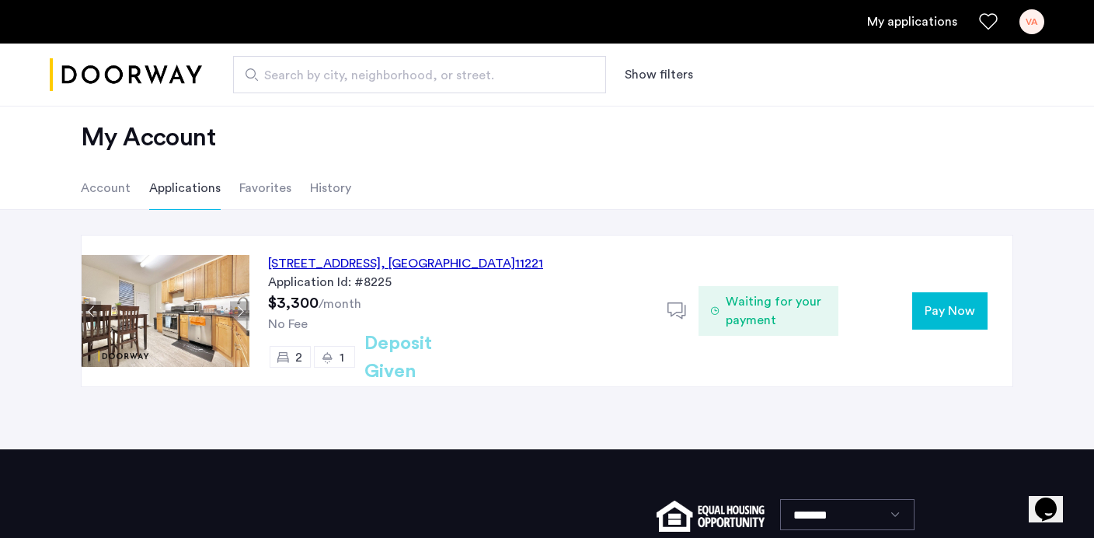
click at [954, 327] on button "Pay Now" at bounding box center [949, 310] width 75 height 37
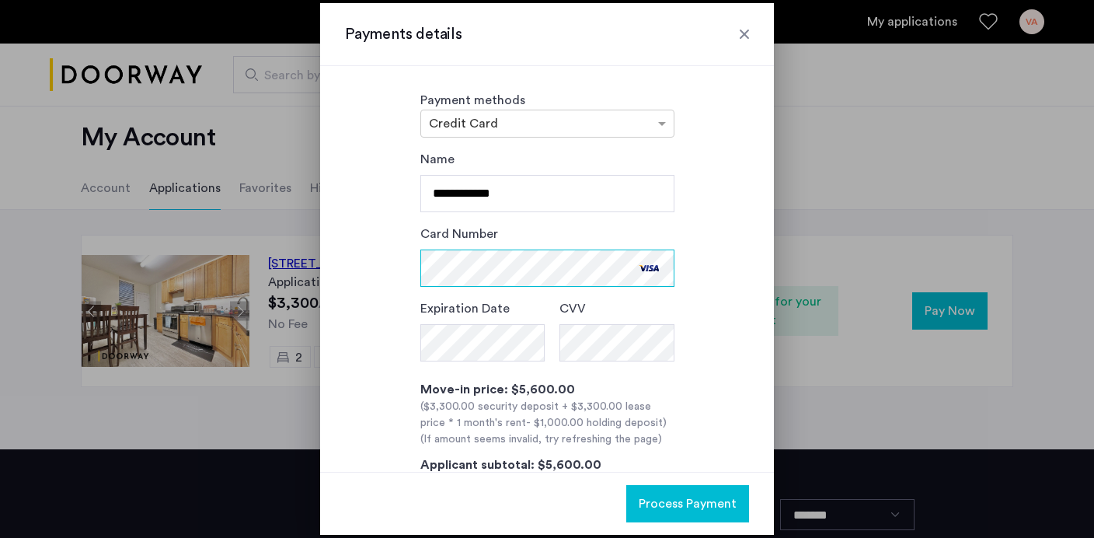
scroll to position [16, 0]
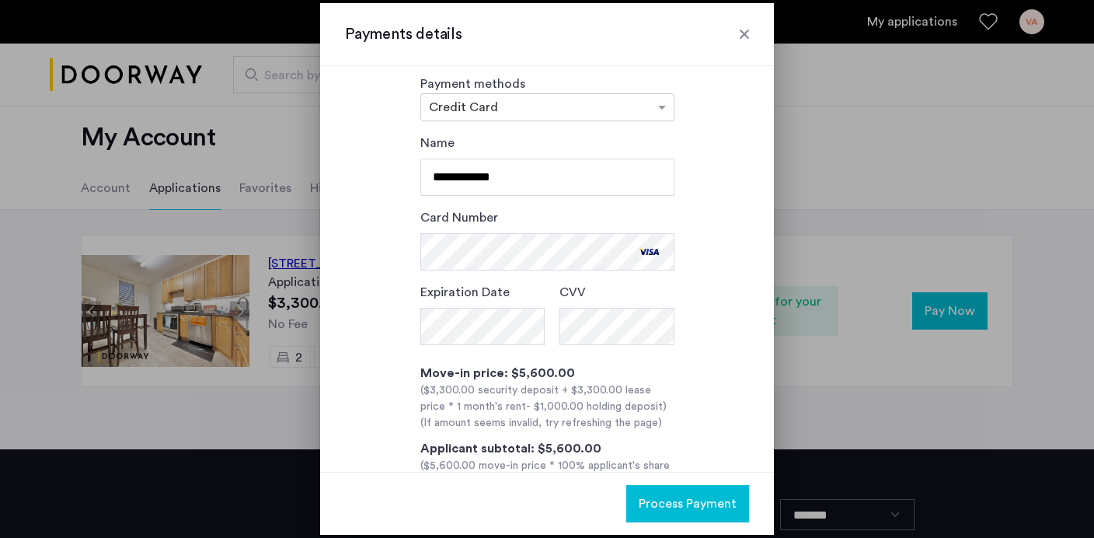
click at [692, 507] on span "Process Payment" at bounding box center [688, 503] width 98 height 19
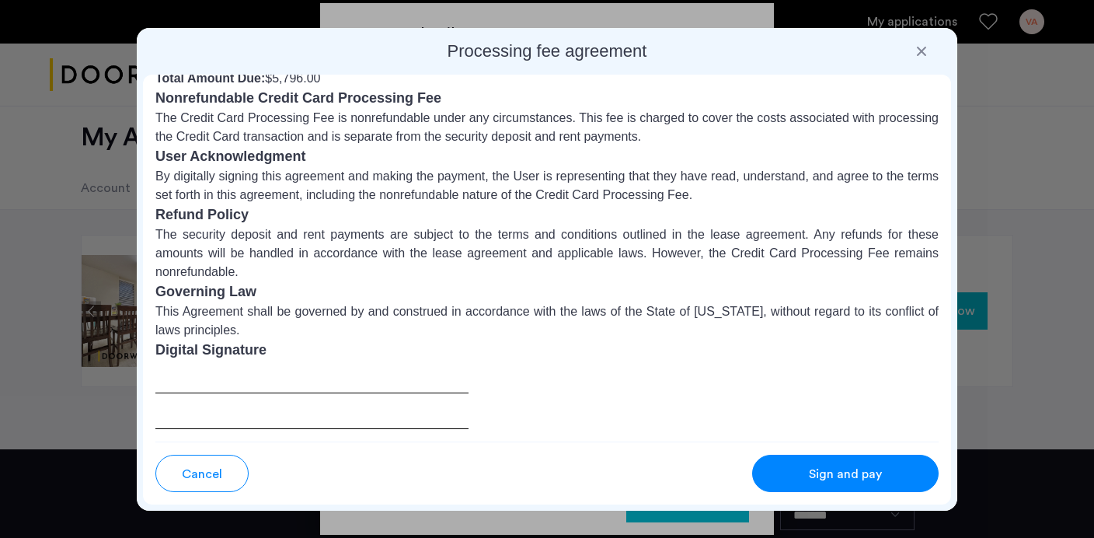
scroll to position [0, 0]
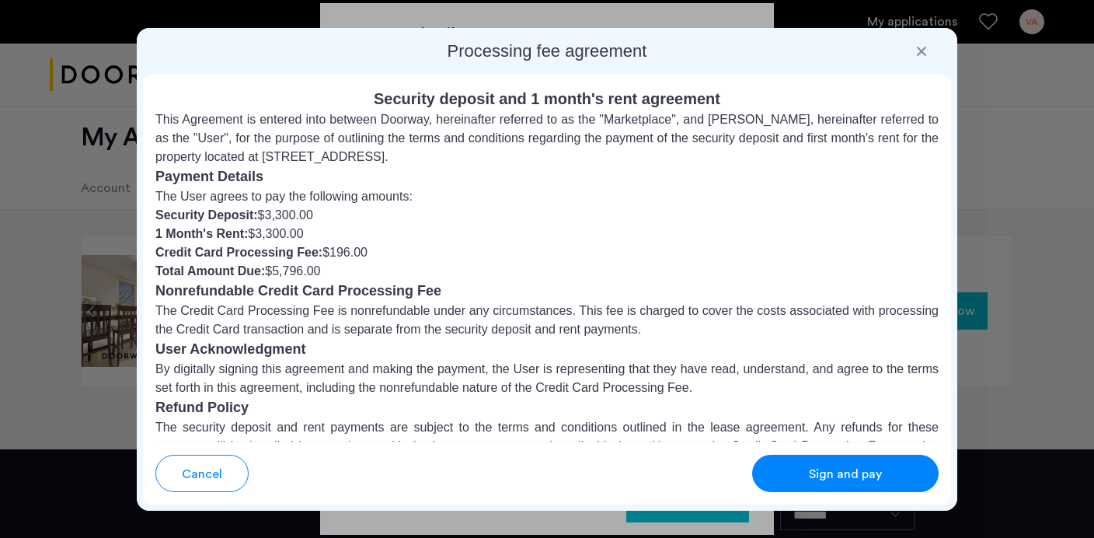
click at [922, 49] on div at bounding box center [922, 52] width 16 height 16
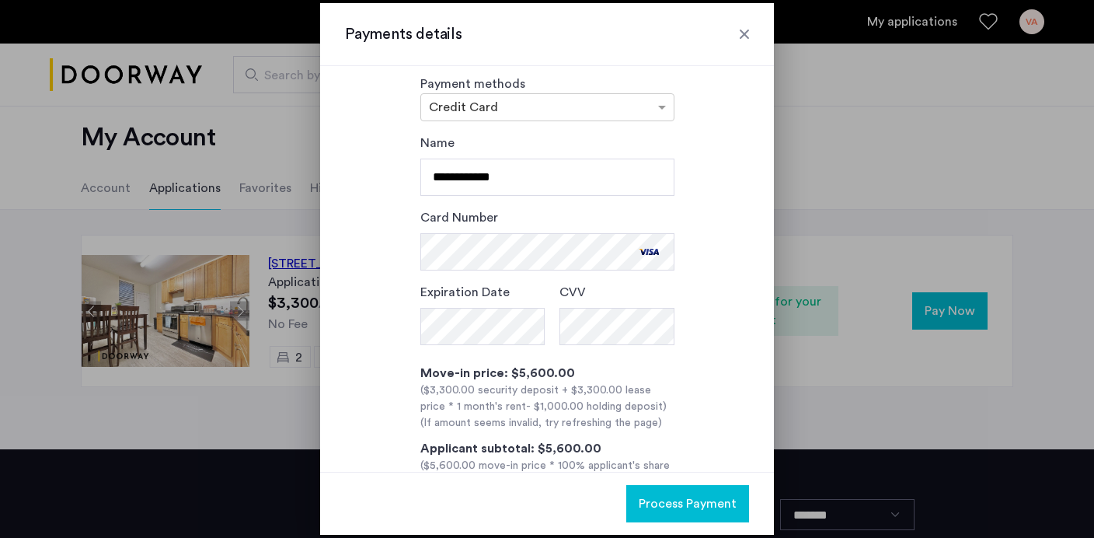
click at [744, 29] on div at bounding box center [745, 34] width 16 height 16
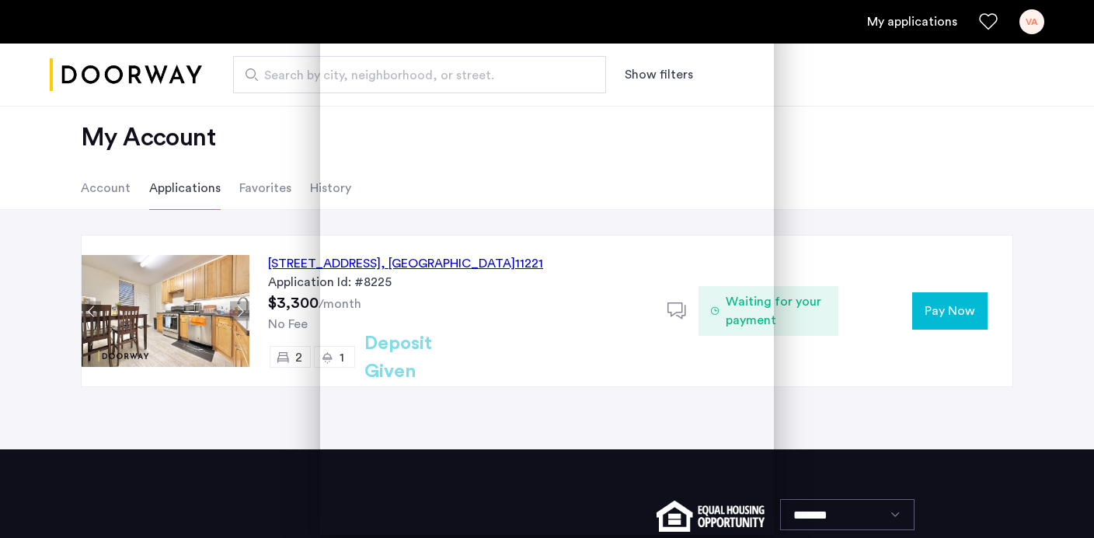
scroll to position [21, 0]
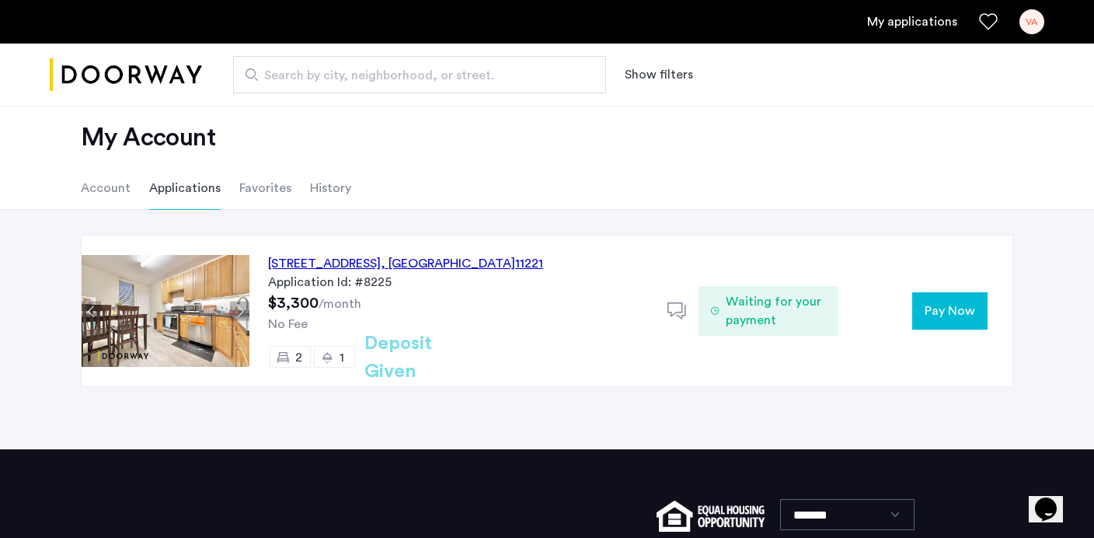
click at [946, 310] on span "Pay Now" at bounding box center [950, 311] width 51 height 19
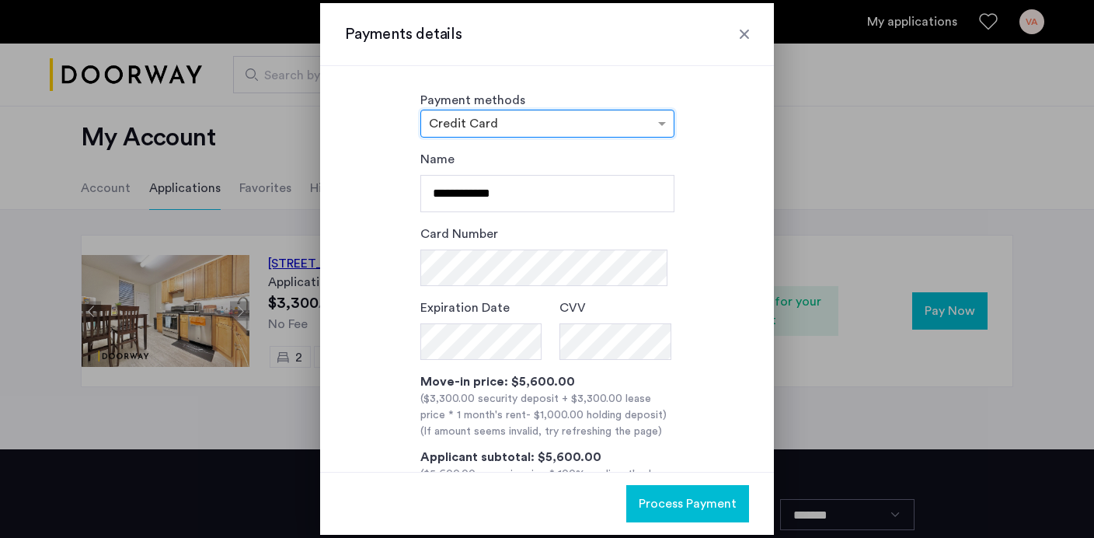
scroll to position [104, 0]
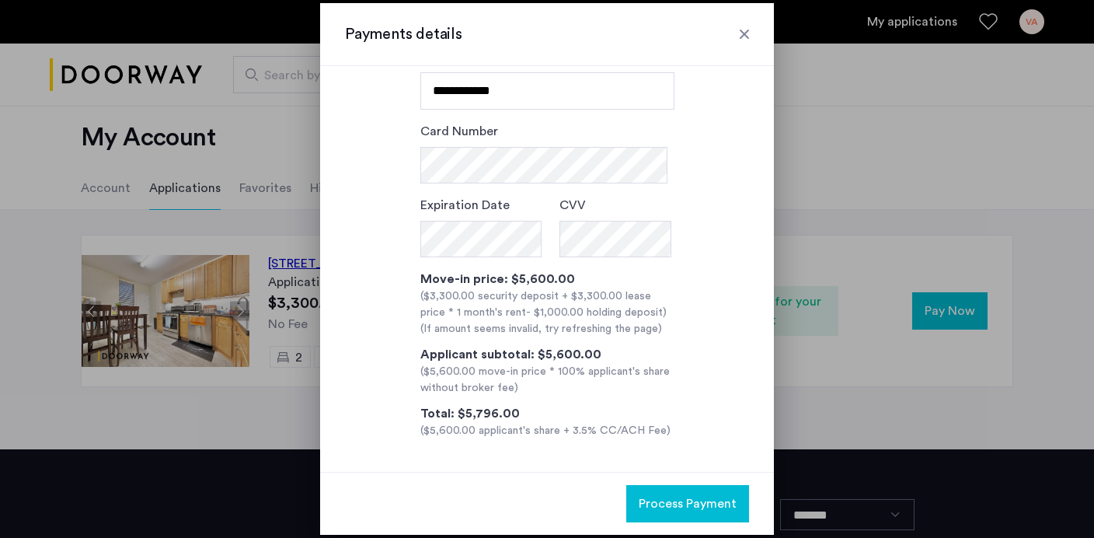
click at [741, 34] on div at bounding box center [745, 34] width 16 height 16
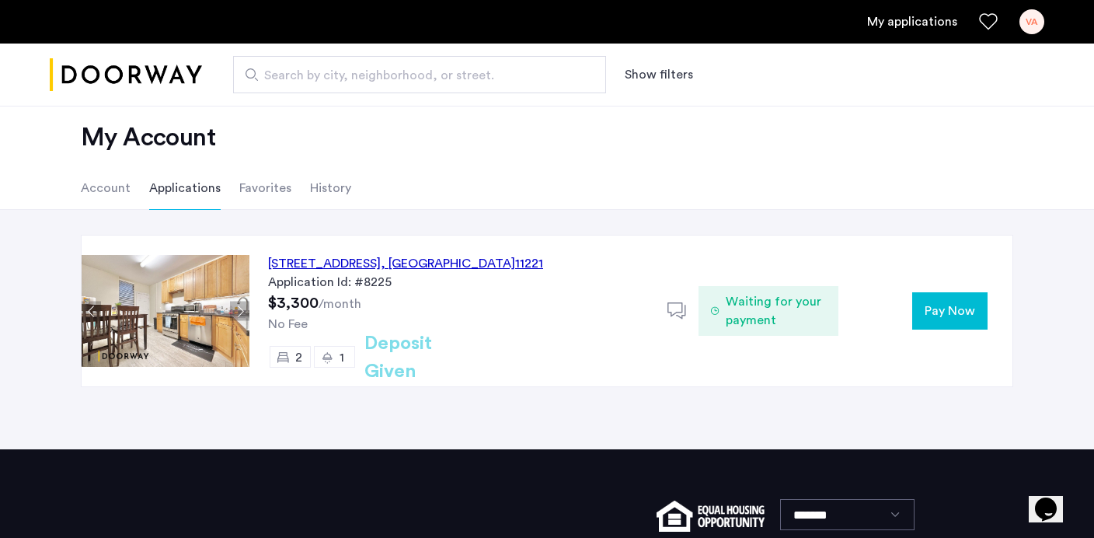
scroll to position [0, 0]
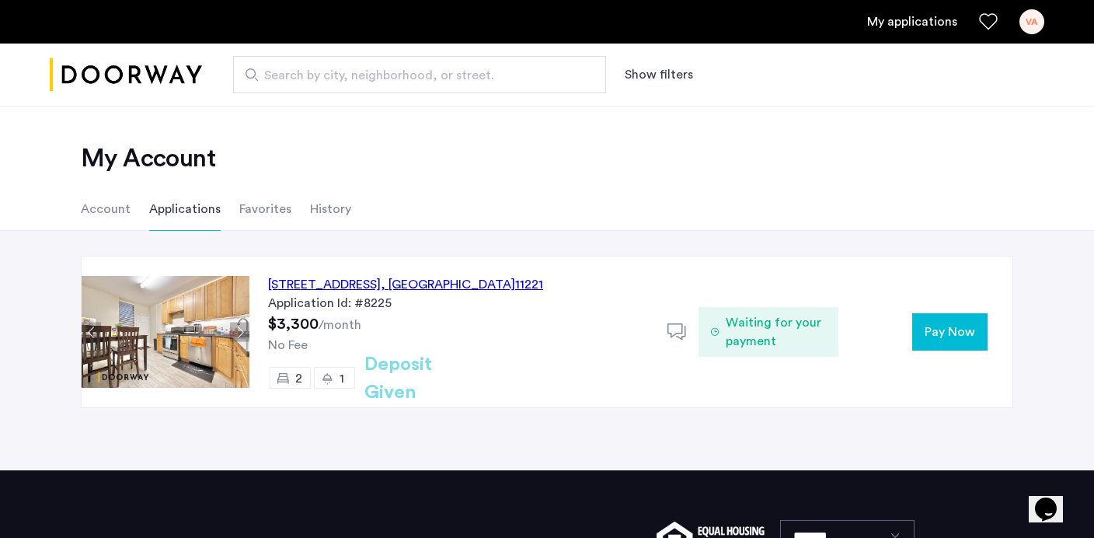
click at [943, 322] on button "Pay Now" at bounding box center [949, 331] width 75 height 37
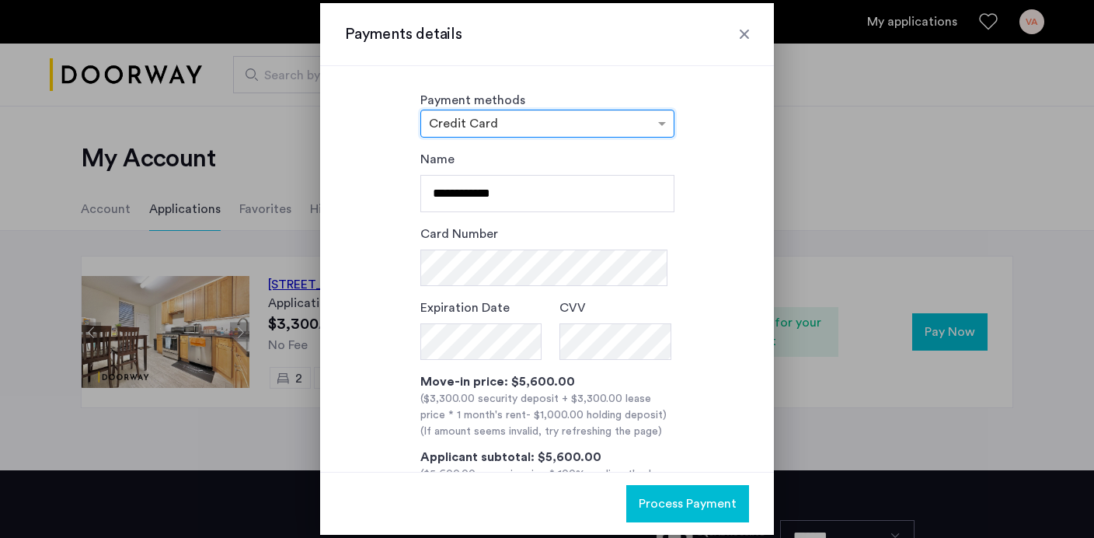
scroll to position [104, 0]
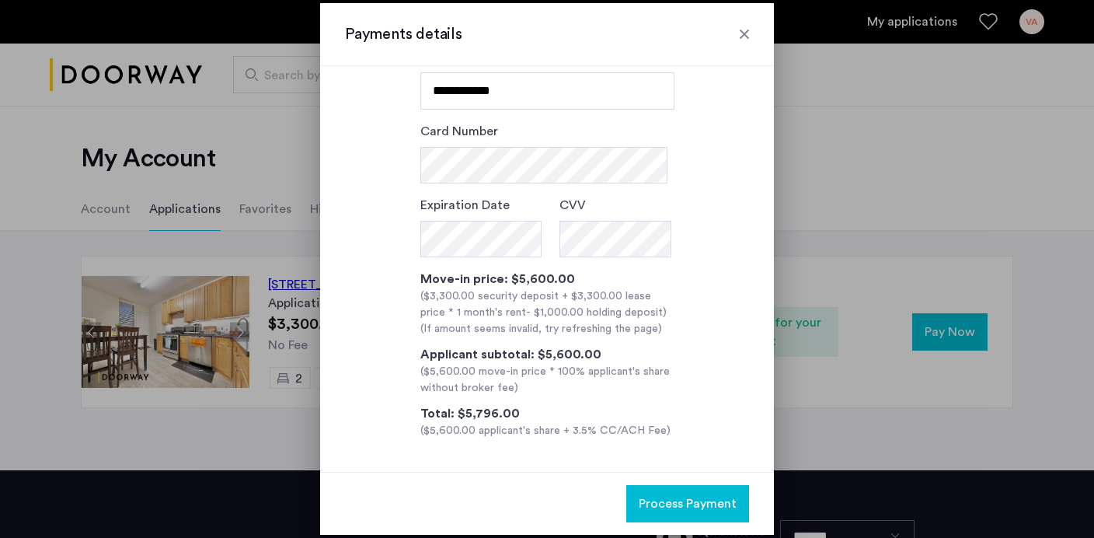
click at [745, 19] on div "Payments details" at bounding box center [547, 34] width 454 height 63
click at [743, 29] on div at bounding box center [745, 34] width 16 height 16
